Goal: Transaction & Acquisition: Purchase product/service

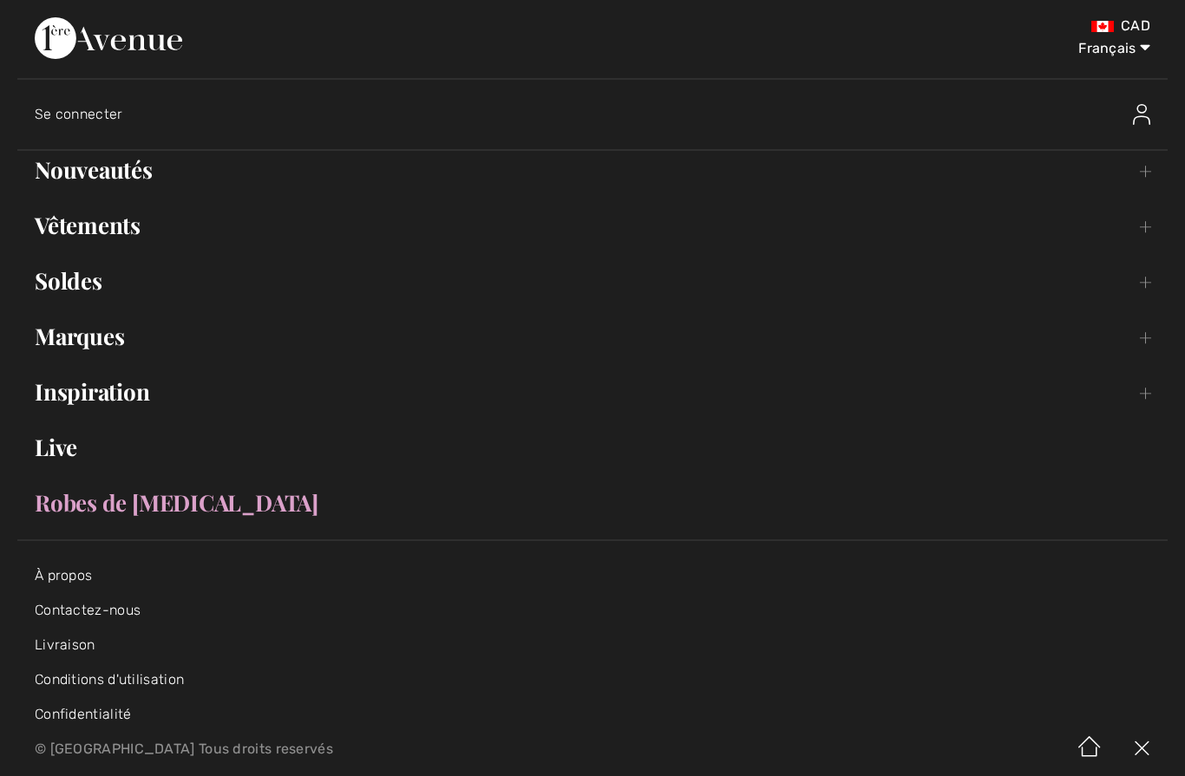
click at [139, 172] on link "Nouveautés Toggle submenu" at bounding box center [592, 170] width 1150 height 38
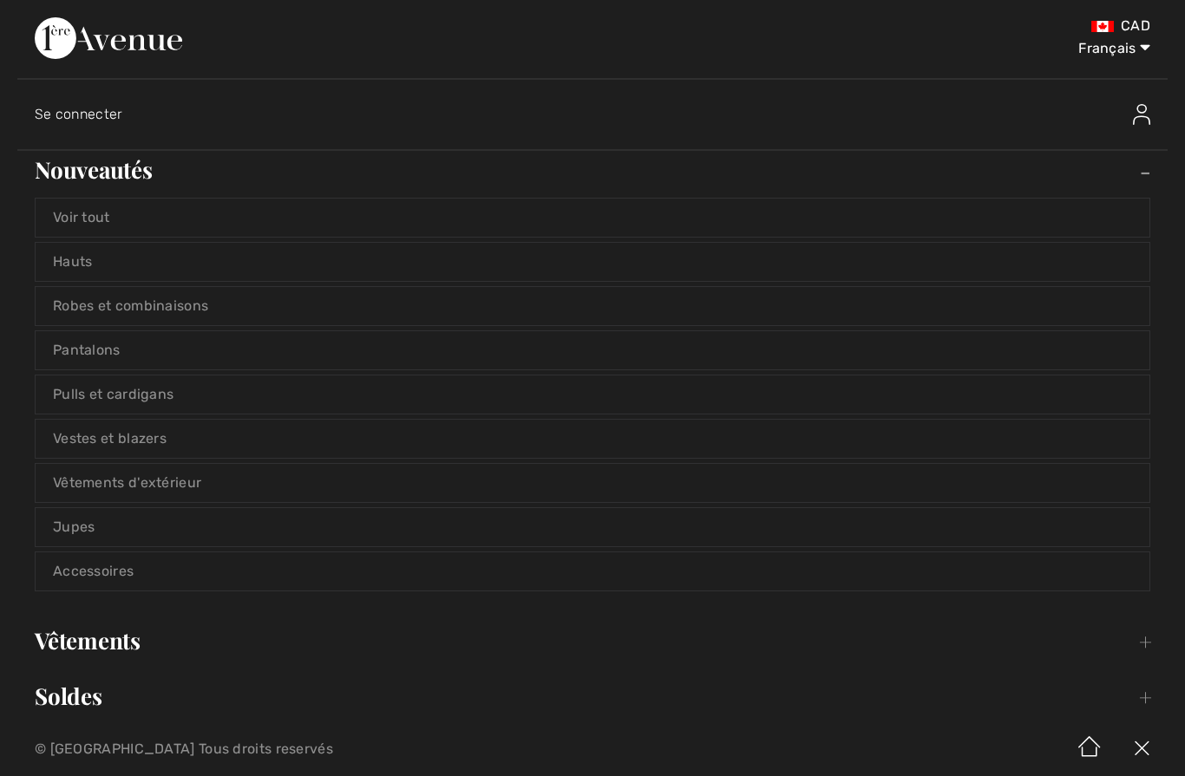
click at [111, 354] on link "Pantalons" at bounding box center [593, 350] width 1114 height 38
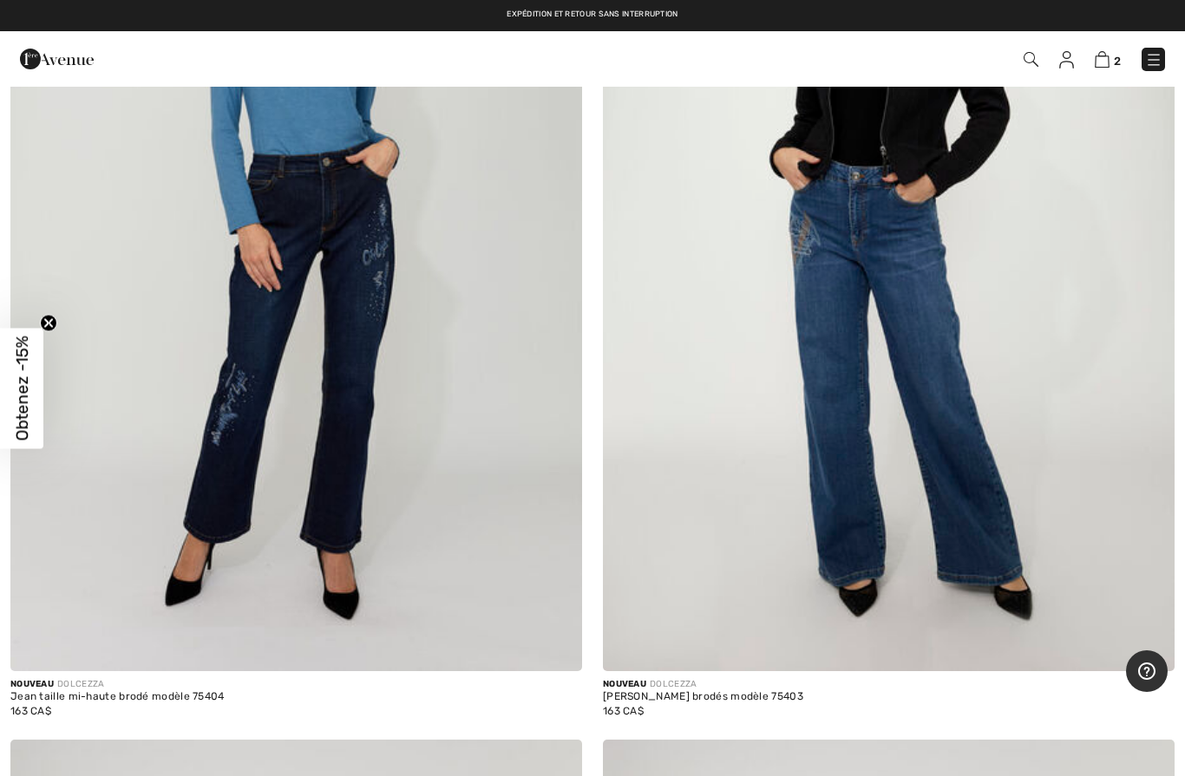
scroll to position [12912, 0]
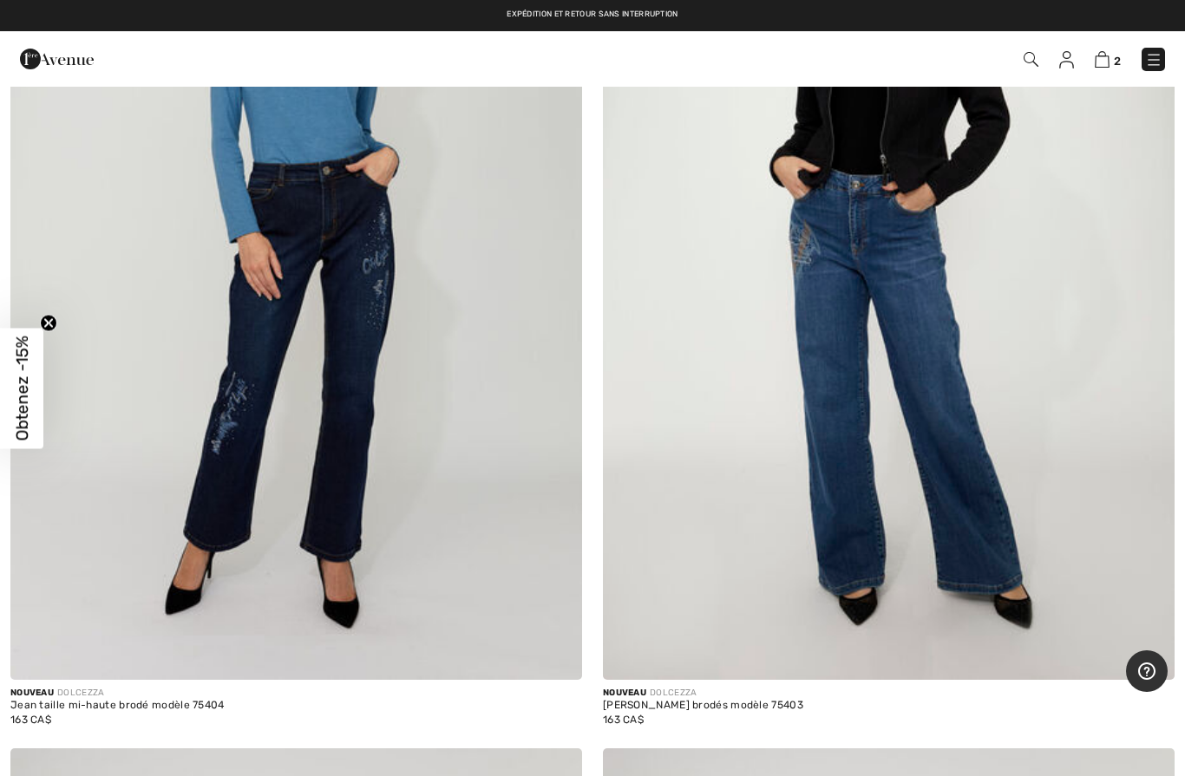
click at [696, 700] on div "[PERSON_NAME] brodés modèle 75403" at bounding box center [703, 706] width 200 height 12
click at [944, 497] on img at bounding box center [889, 252] width 572 height 858
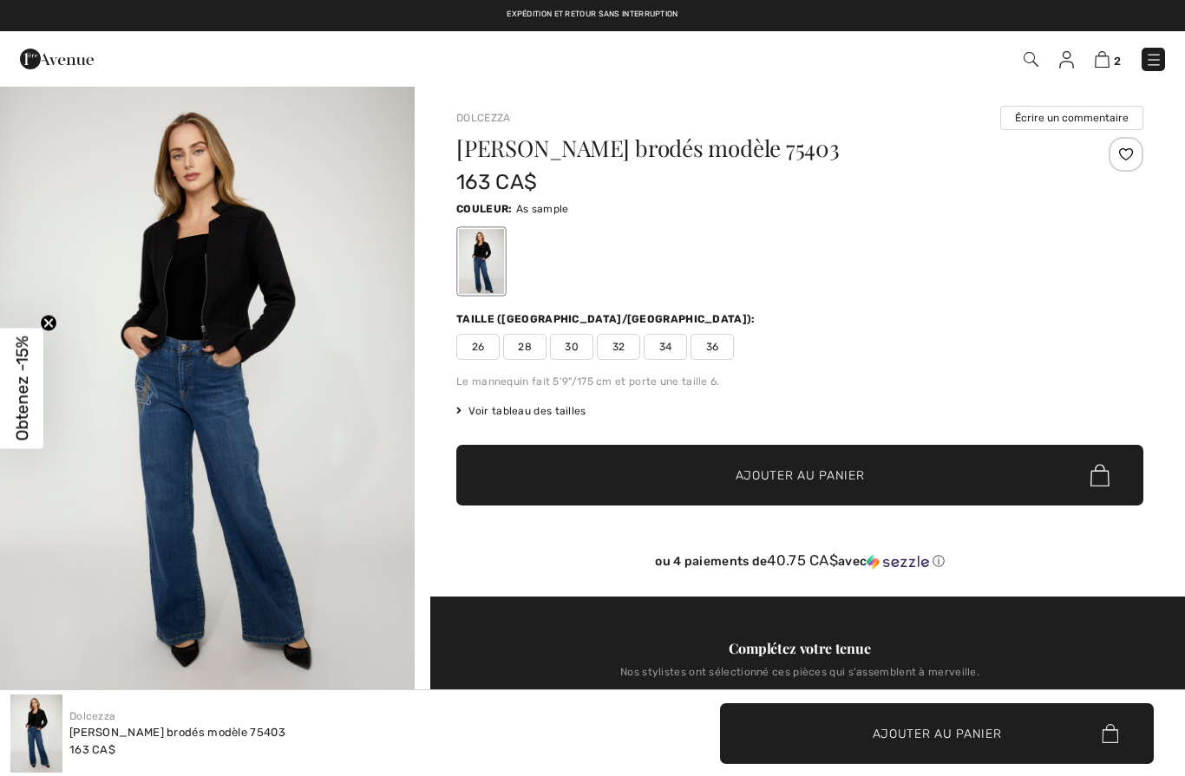
checkbox input "true"
click at [496, 355] on span "26" at bounding box center [477, 347] width 43 height 26
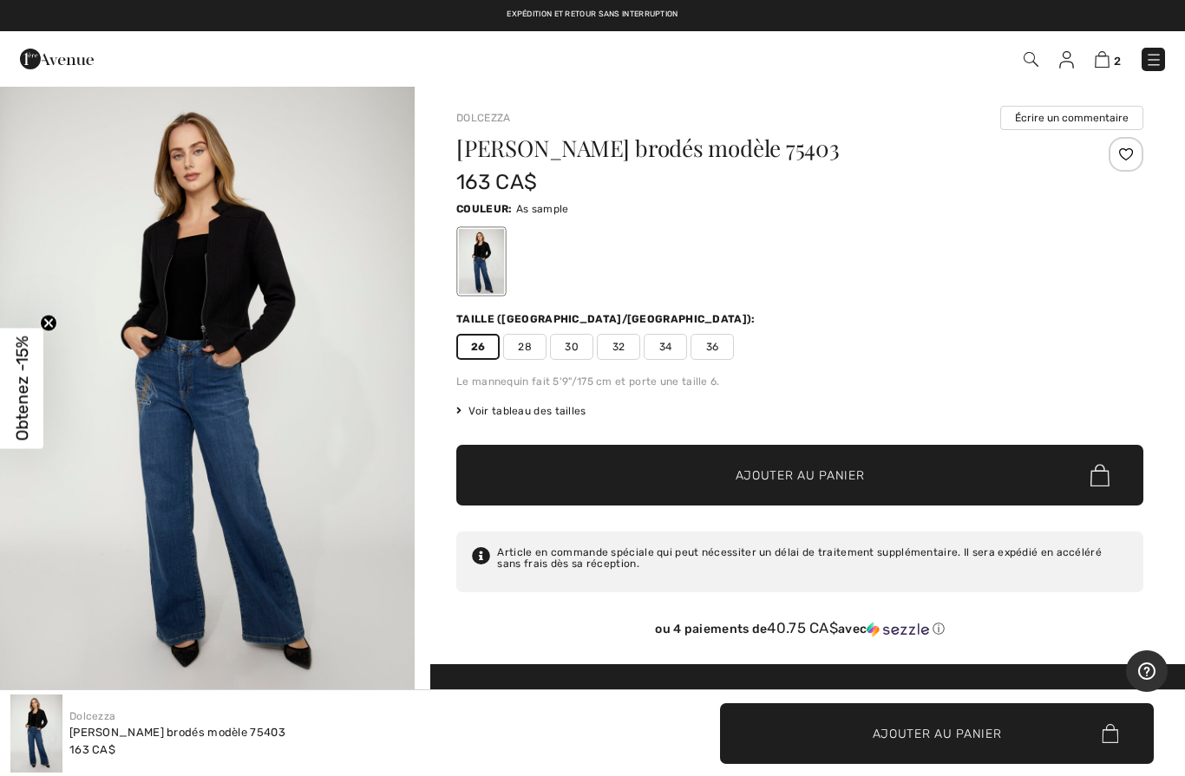
click at [836, 478] on span "Ajouter au panier" at bounding box center [800, 476] width 129 height 18
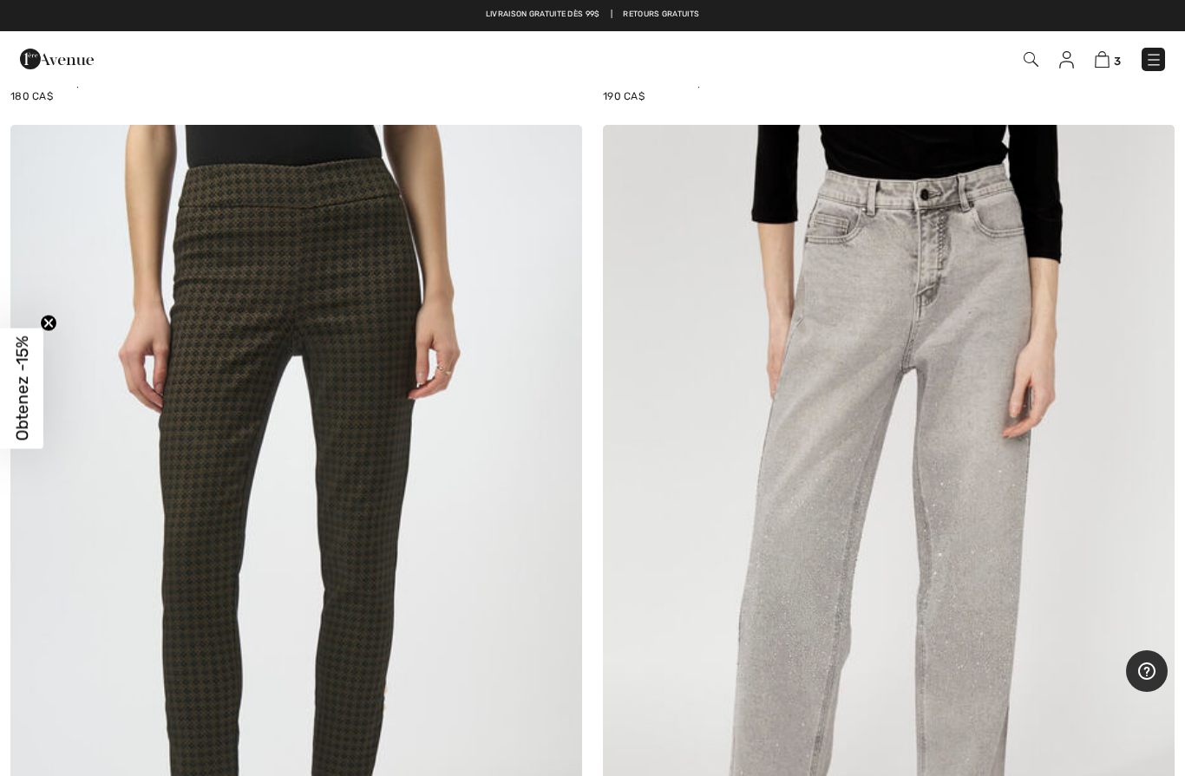
scroll to position [14441, 0]
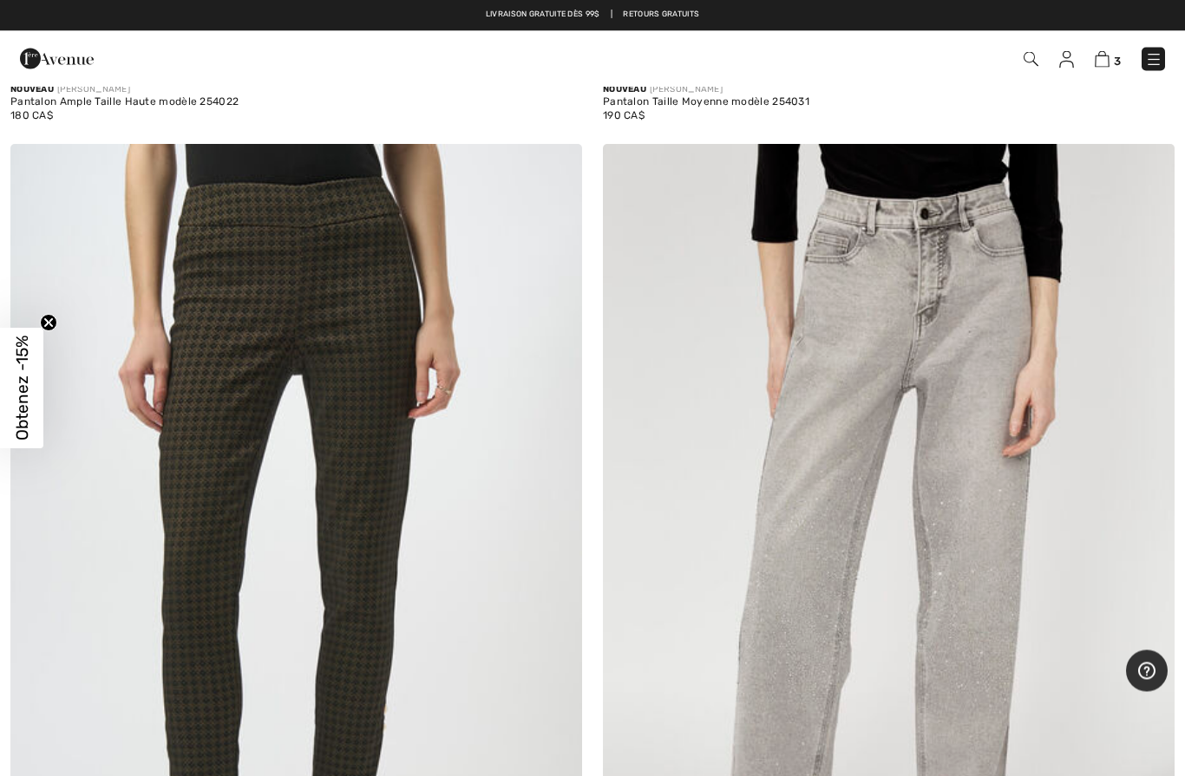
click at [1098, 65] on img at bounding box center [1102, 59] width 15 height 16
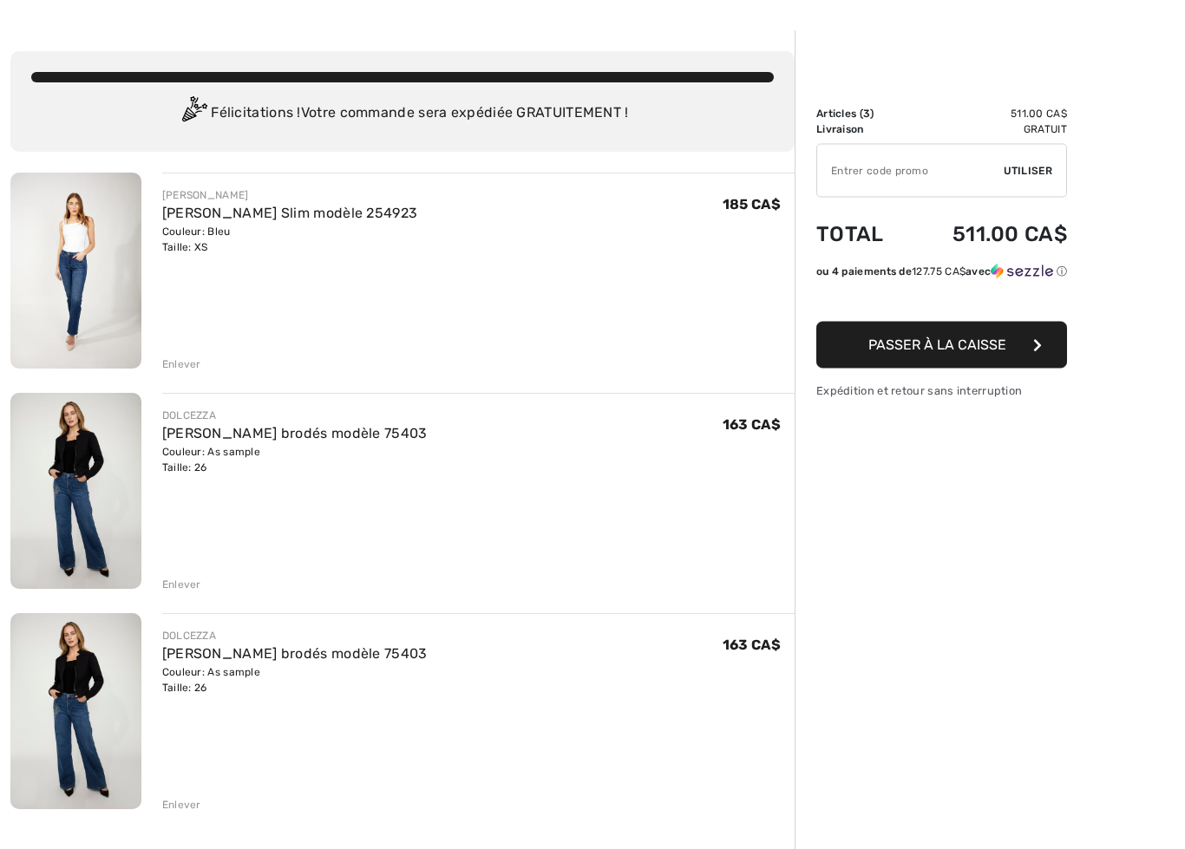
scroll to position [55, 0]
click at [192, 775] on div "Enlever" at bounding box center [478, 803] width 632 height 19
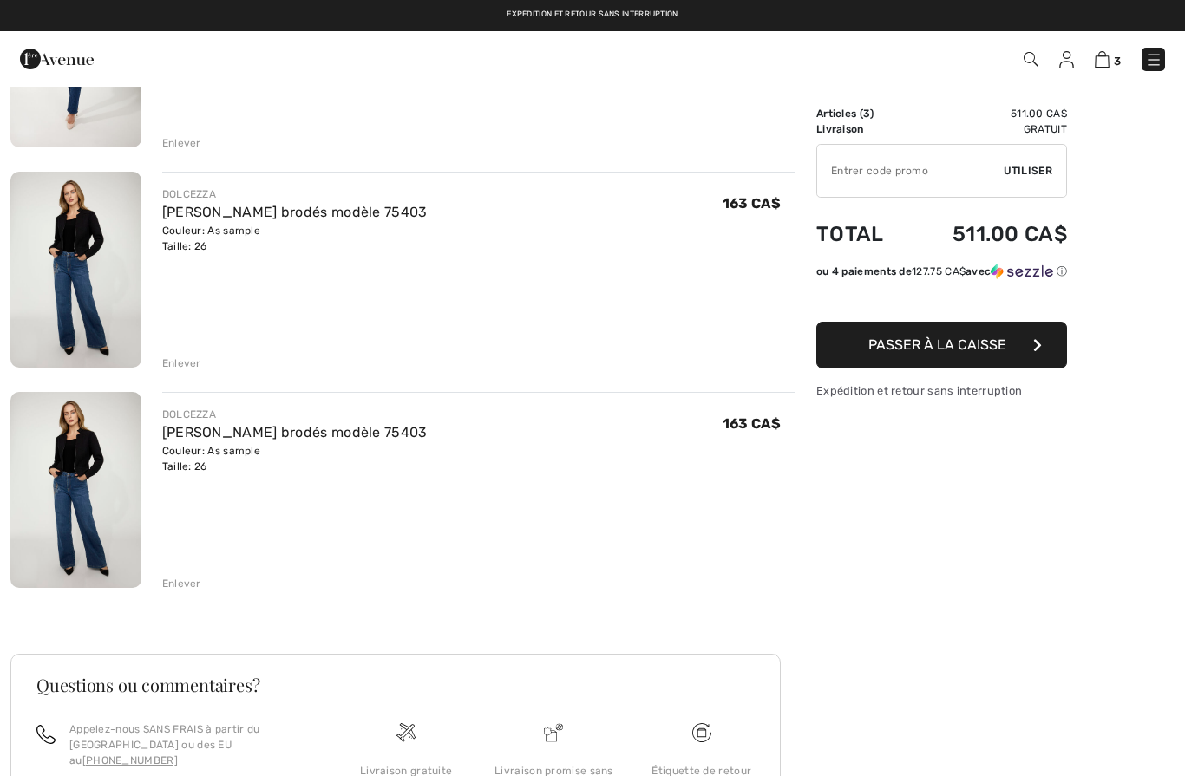
scroll to position [275, 0]
click at [183, 581] on div "Enlever" at bounding box center [181, 585] width 39 height 16
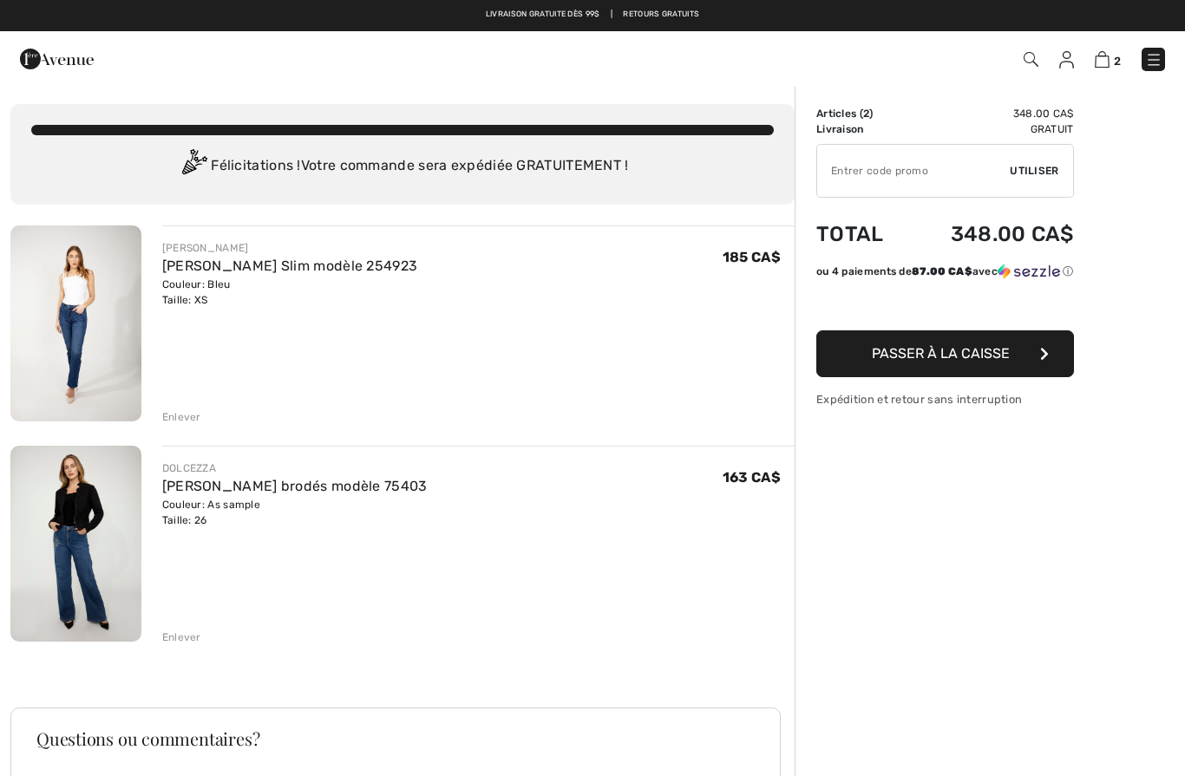
scroll to position [0, 0]
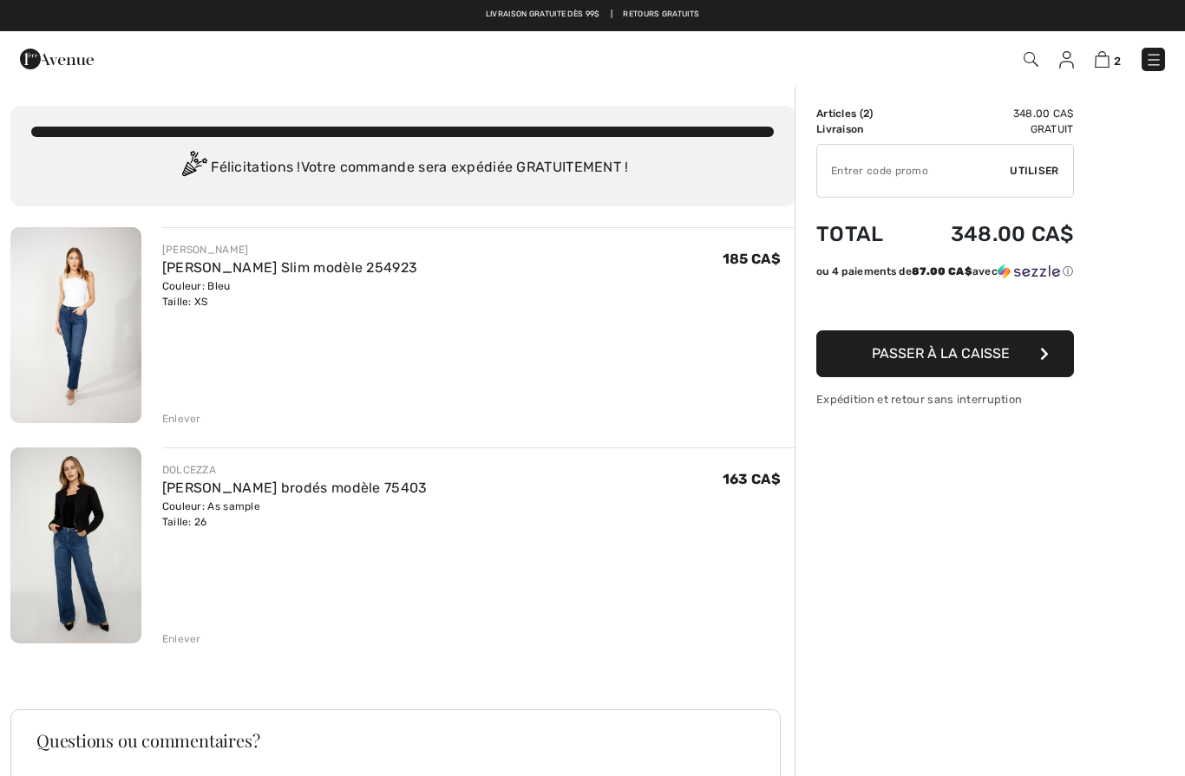
click at [99, 349] on img at bounding box center [75, 325] width 131 height 196
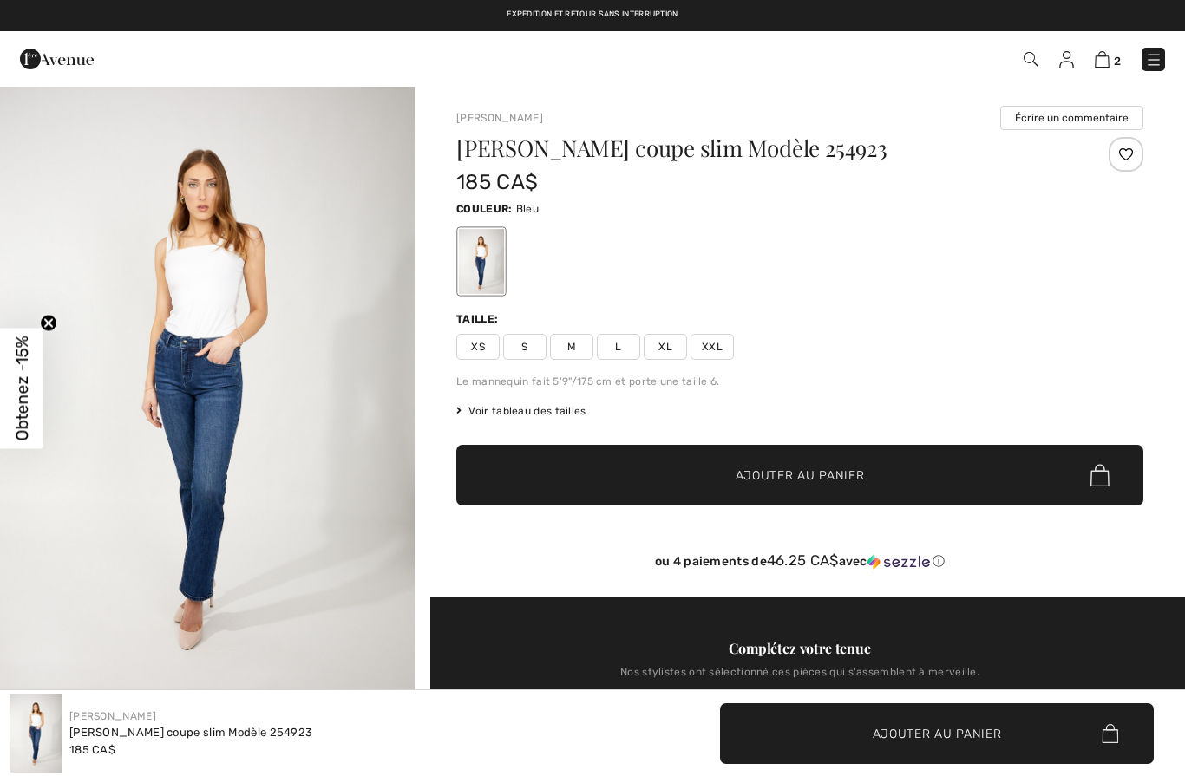
checkbox input "true"
click at [230, 475] on img "1 / 4" at bounding box center [207, 396] width 415 height 622
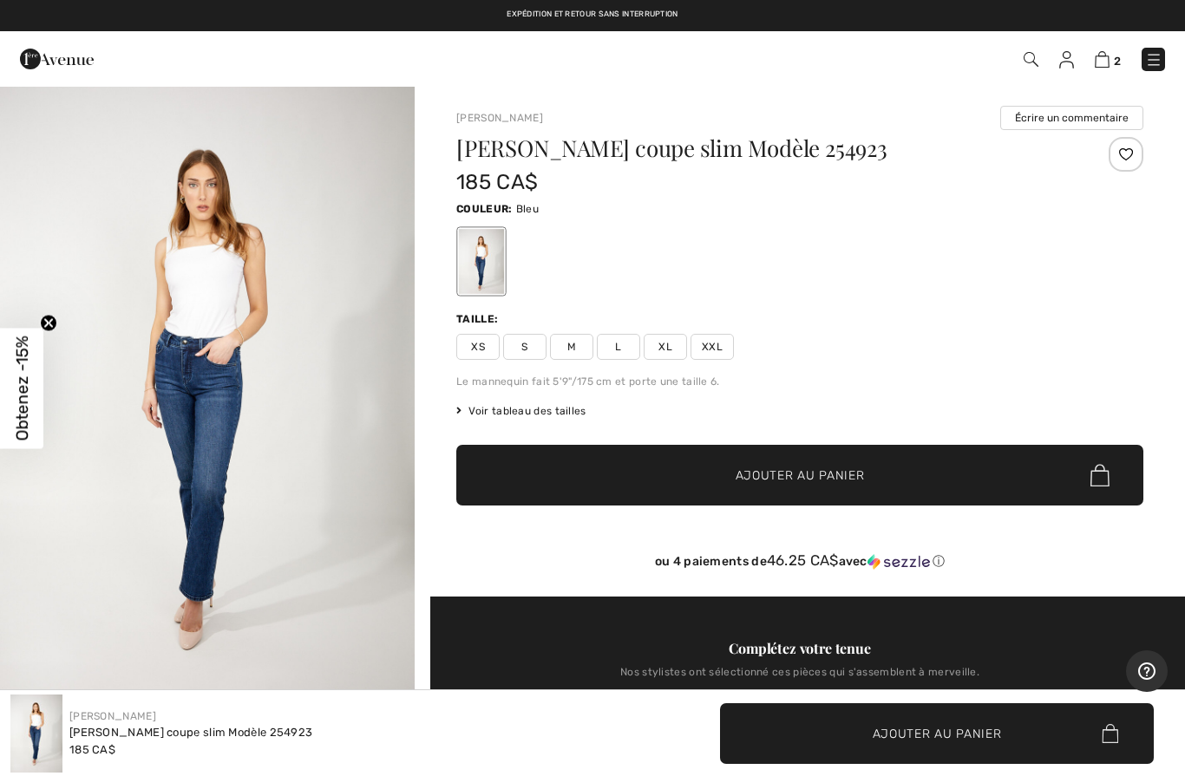
click at [1109, 56] on img at bounding box center [1102, 59] width 15 height 16
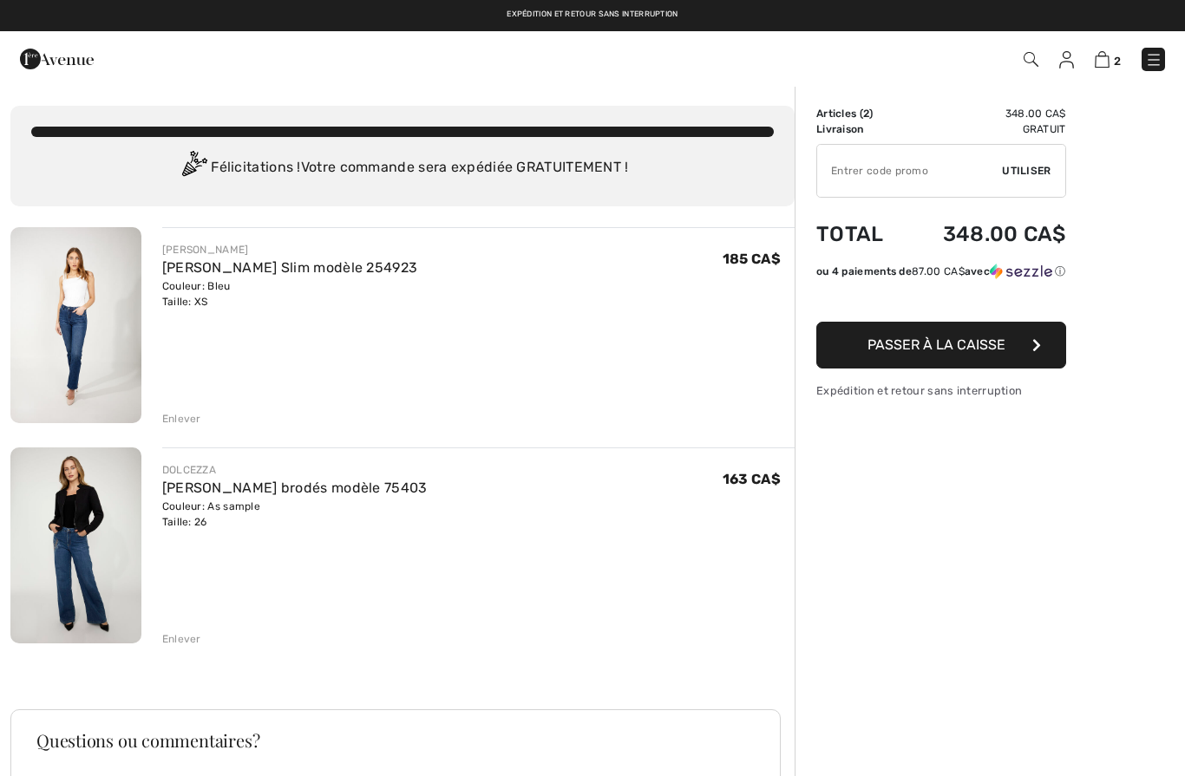
click at [193, 421] on div "Enlever" at bounding box center [181, 419] width 39 height 16
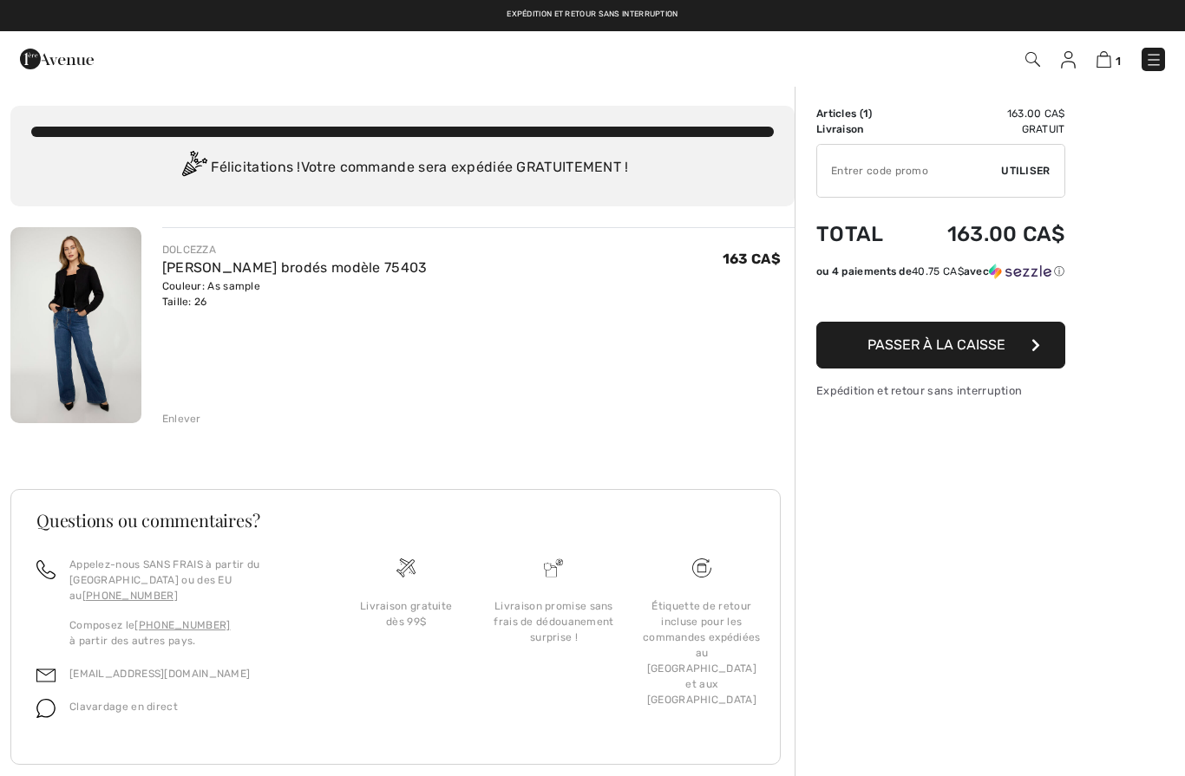
click at [1153, 65] on img at bounding box center [1153, 59] width 17 height 17
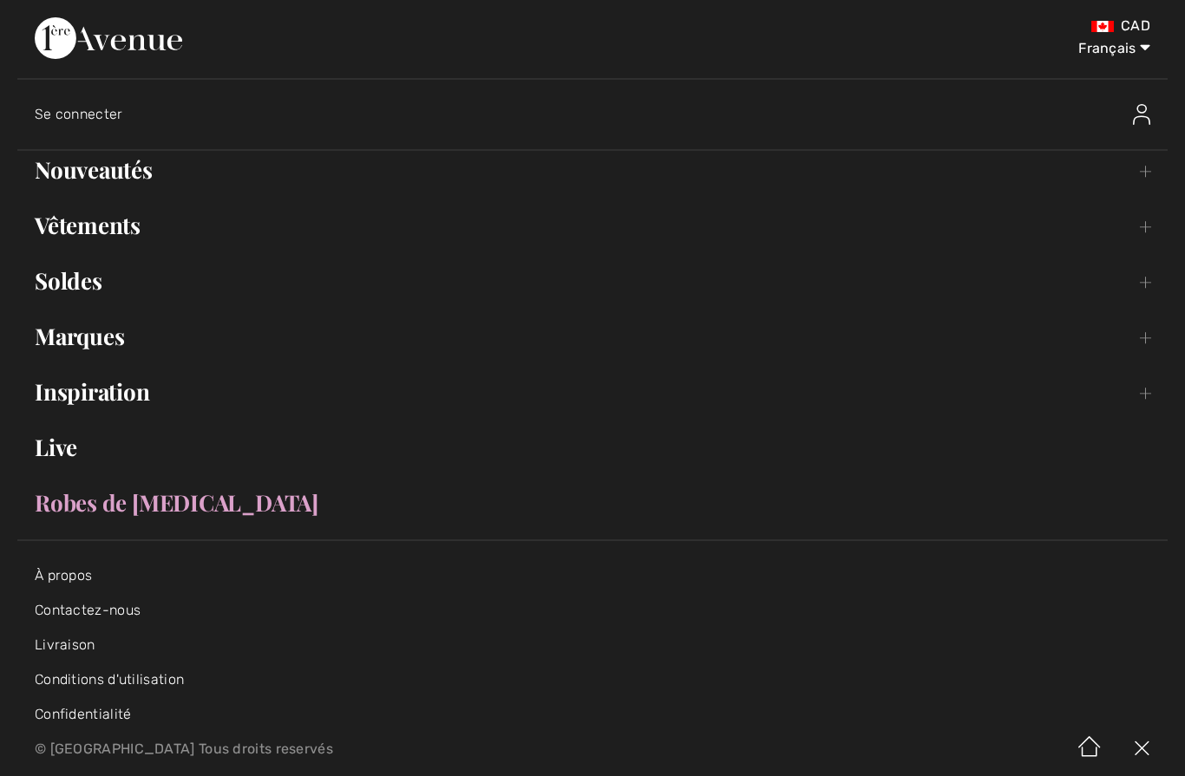
click at [134, 186] on link "Nouveautés Toggle submenu" at bounding box center [592, 170] width 1150 height 38
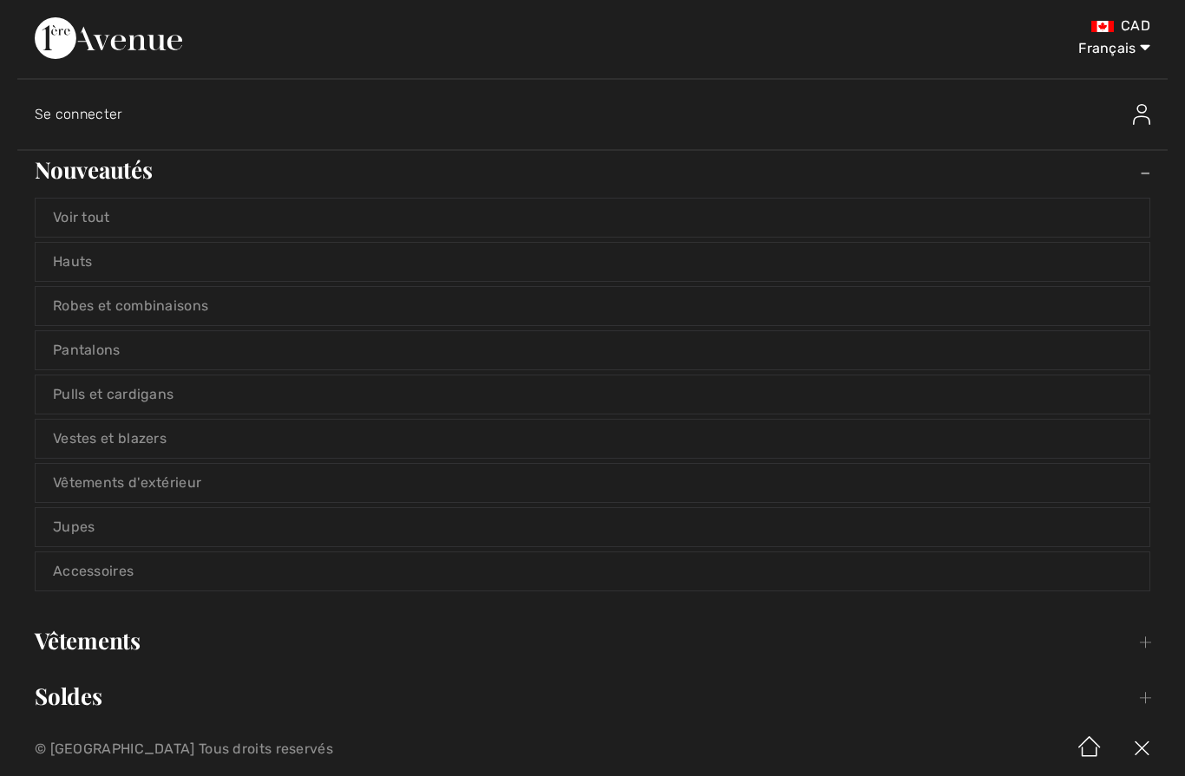
click at [89, 265] on link "Hauts" at bounding box center [593, 262] width 1114 height 38
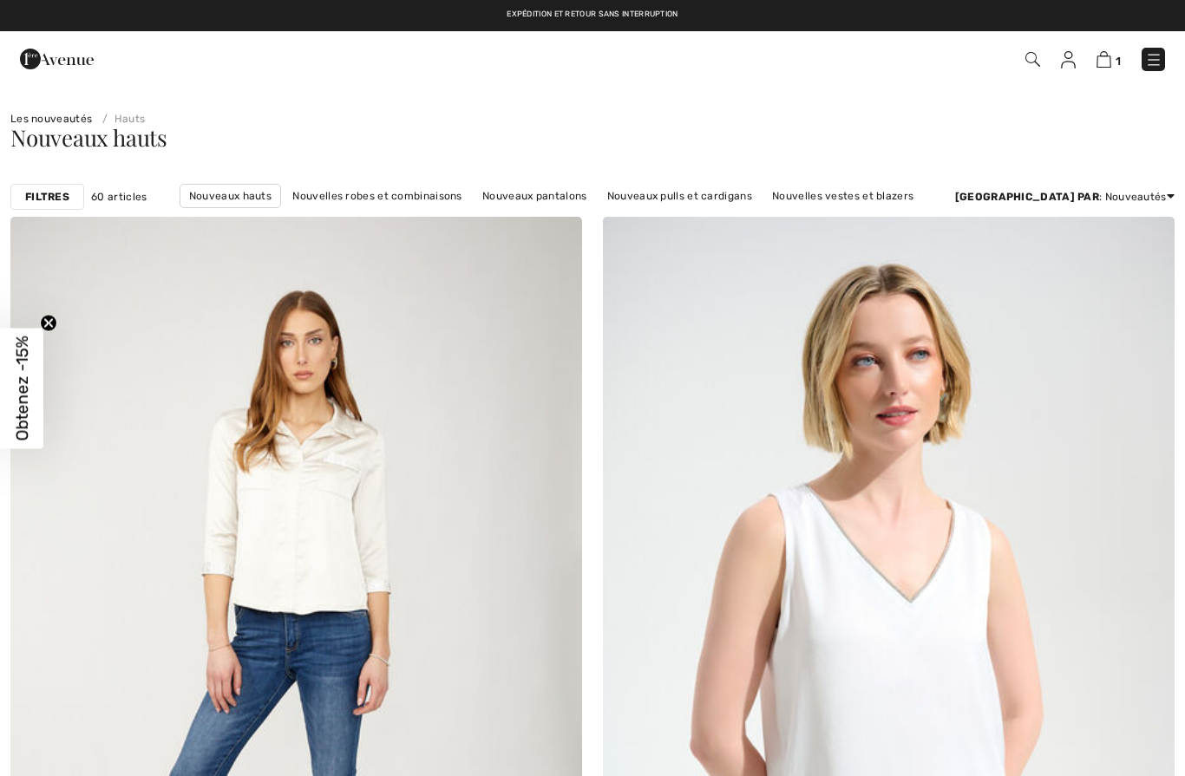
checkbox input "true"
click at [235, 193] on link "Nouveaux hauts" at bounding box center [230, 196] width 101 height 24
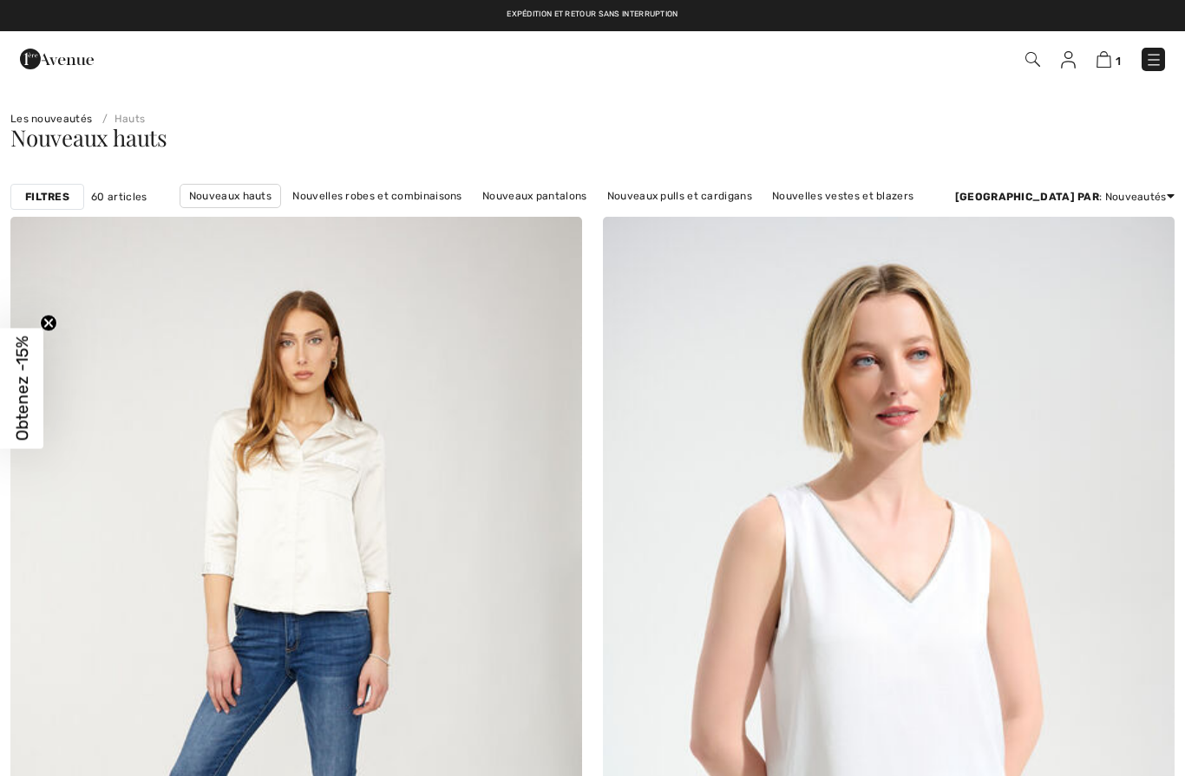
checkbox input "true"
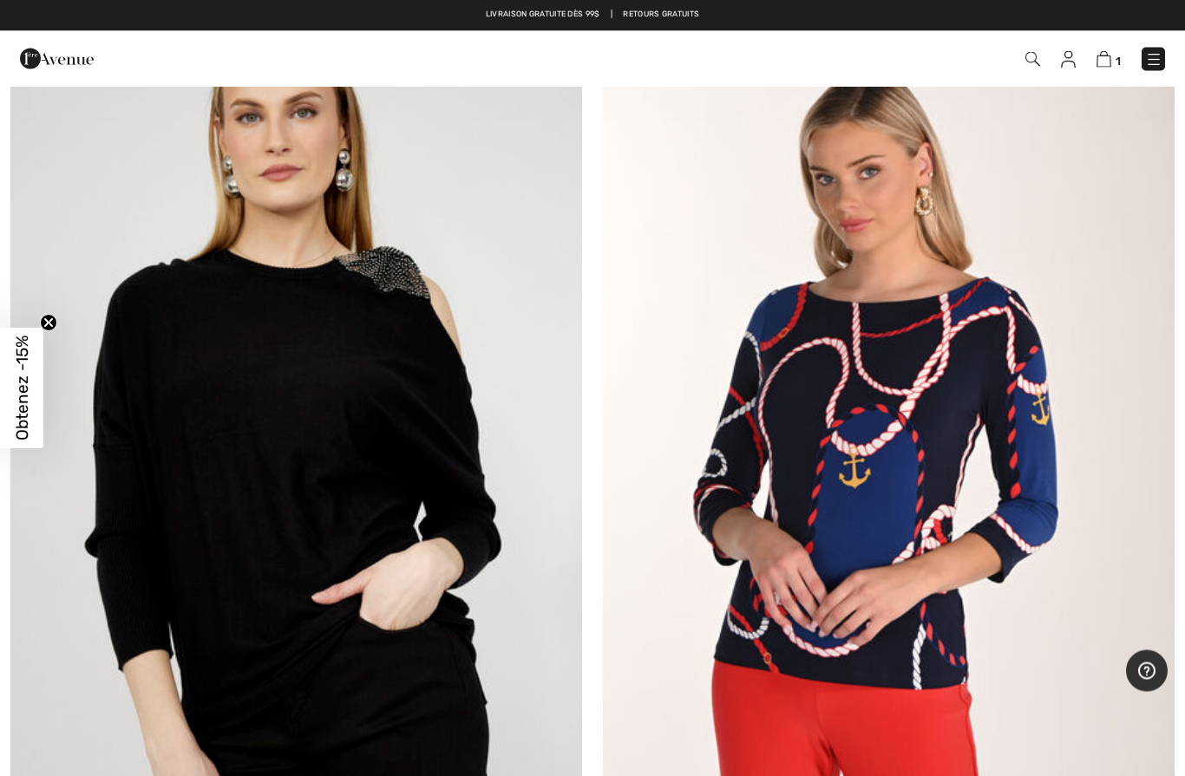
scroll to position [1134, 0]
click at [353, 509] on img at bounding box center [296, 438] width 572 height 858
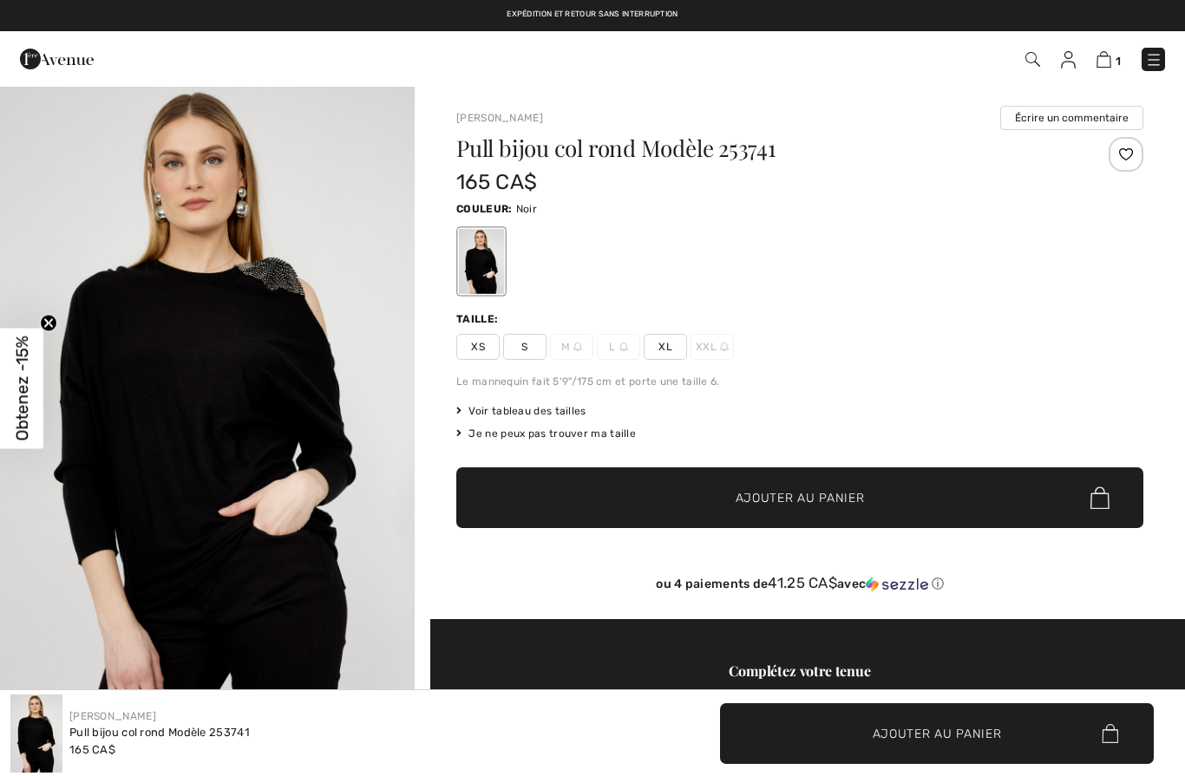
checkbox input "true"
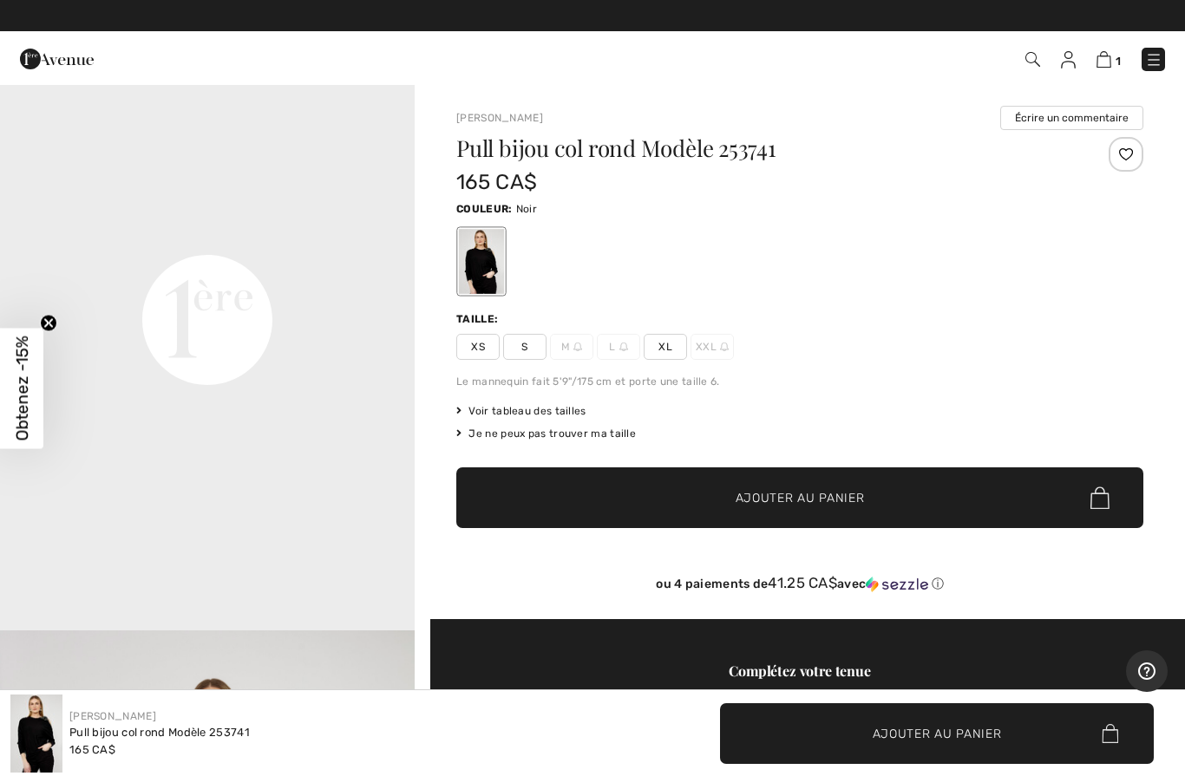
scroll to position [1319, 0]
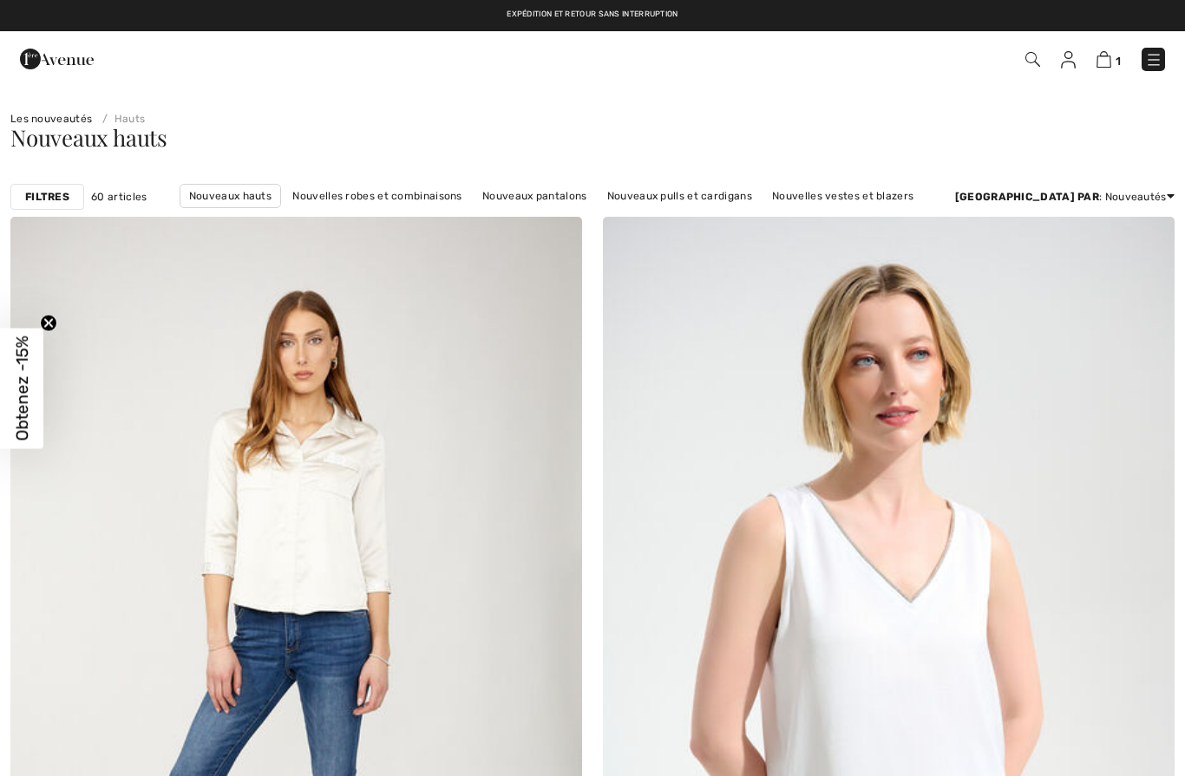
checkbox input "true"
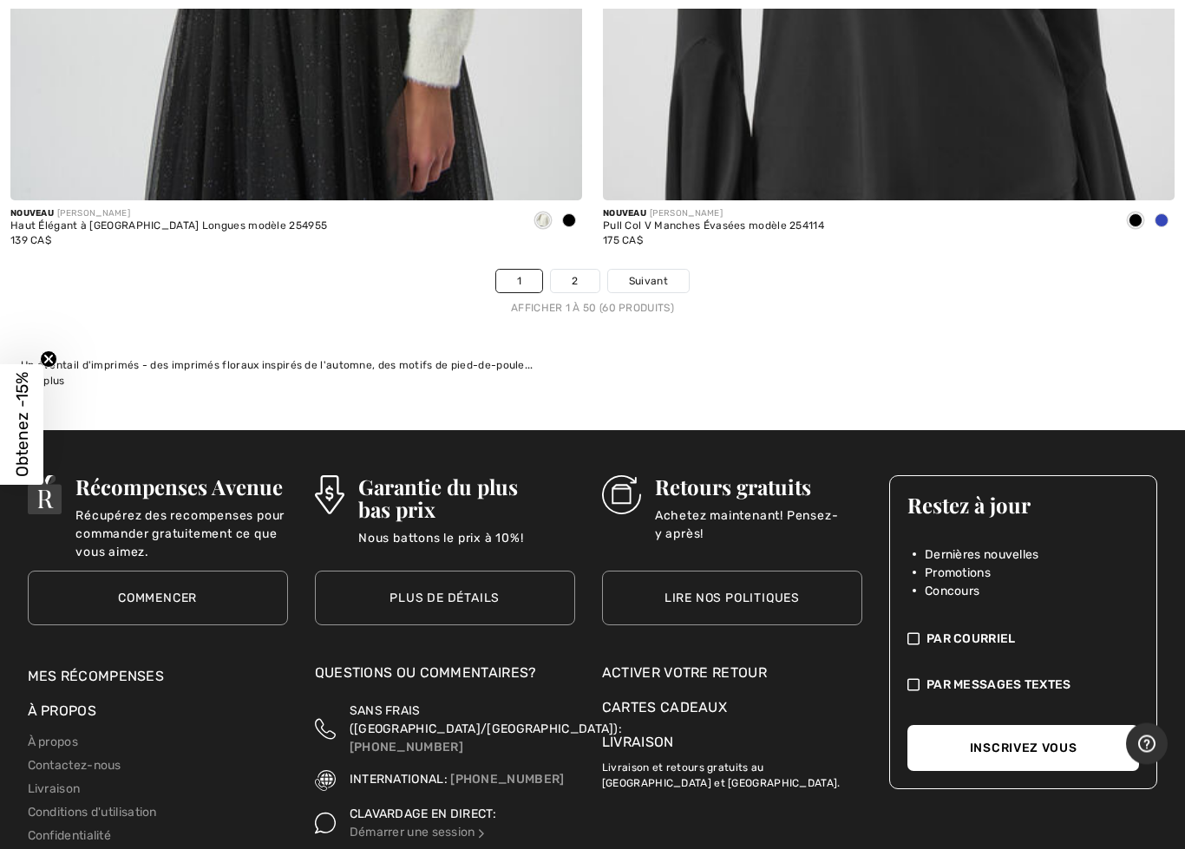
scroll to position [23936, 0]
click at [662, 273] on span "Suivant" at bounding box center [648, 281] width 39 height 16
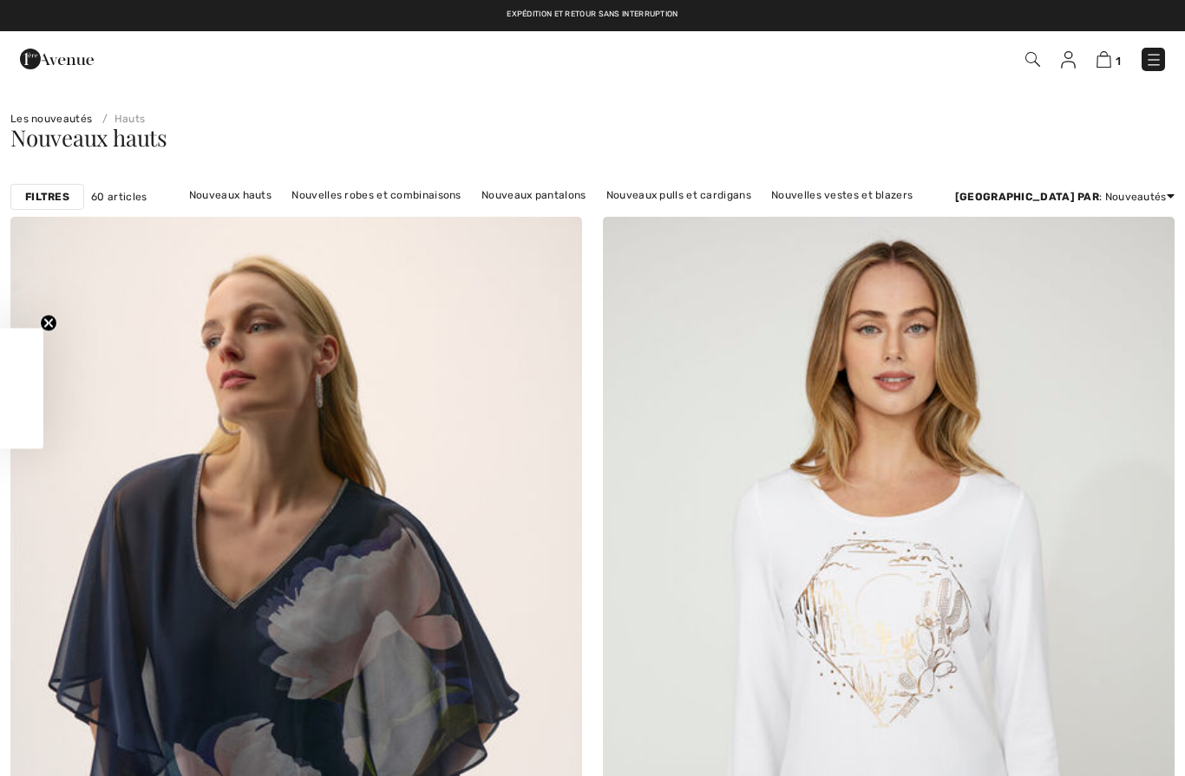
checkbox input "true"
click at [1116, 56] on span "1" at bounding box center [1117, 61] width 5 height 13
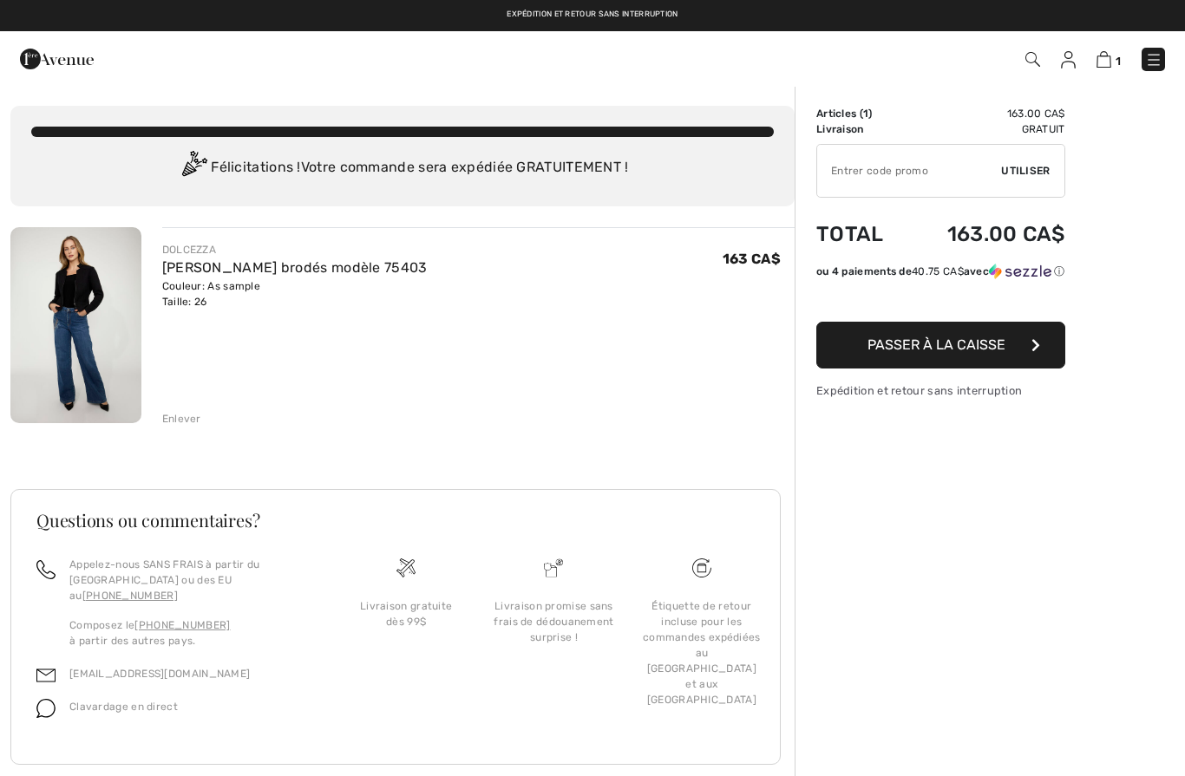
click at [984, 355] on button "Passer à la caisse" at bounding box center [940, 345] width 249 height 47
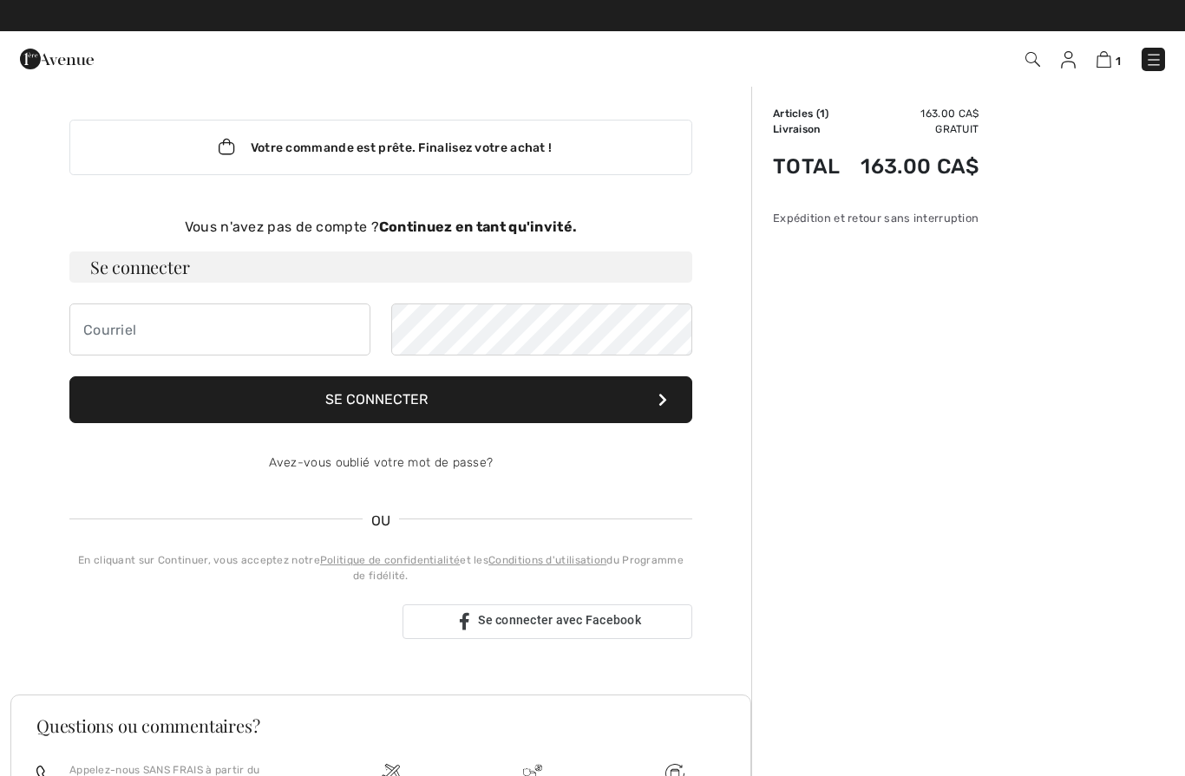
click at [506, 234] on strong "Continuez en tant qu'invité." at bounding box center [478, 227] width 198 height 16
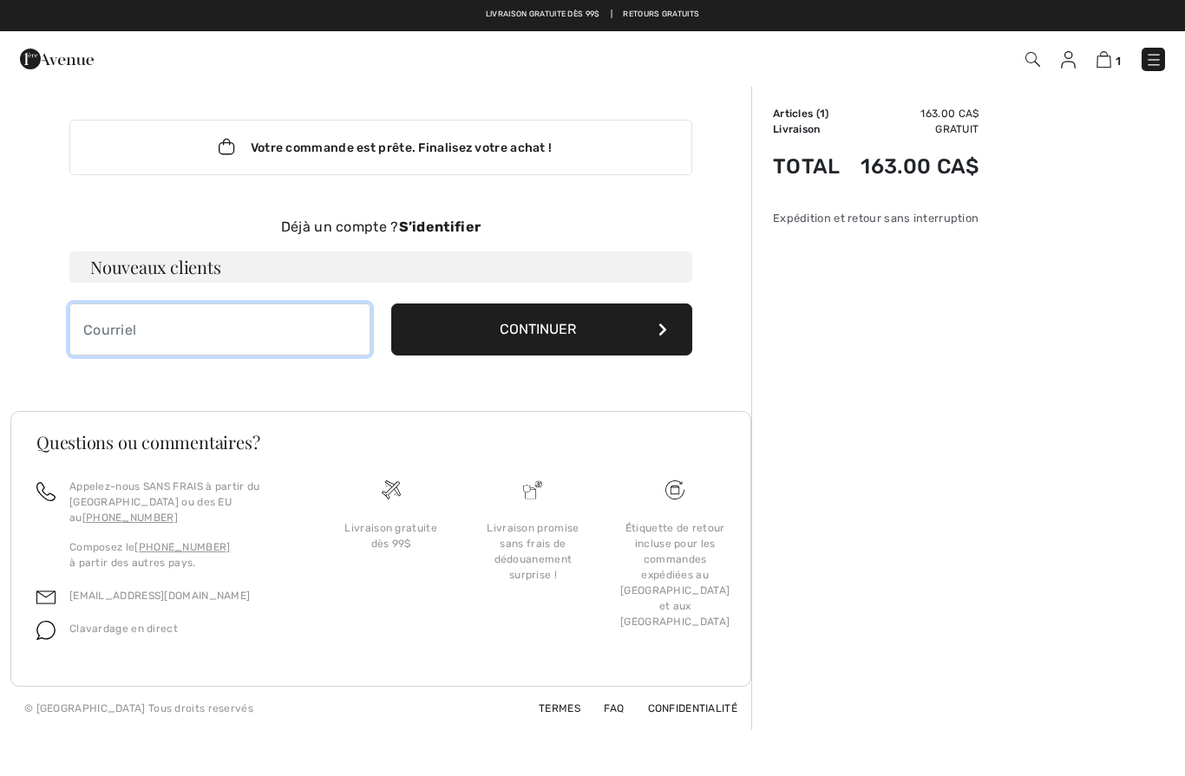
click at [290, 335] on input "email" at bounding box center [219, 330] width 301 height 52
